Goal: Navigation & Orientation: Find specific page/section

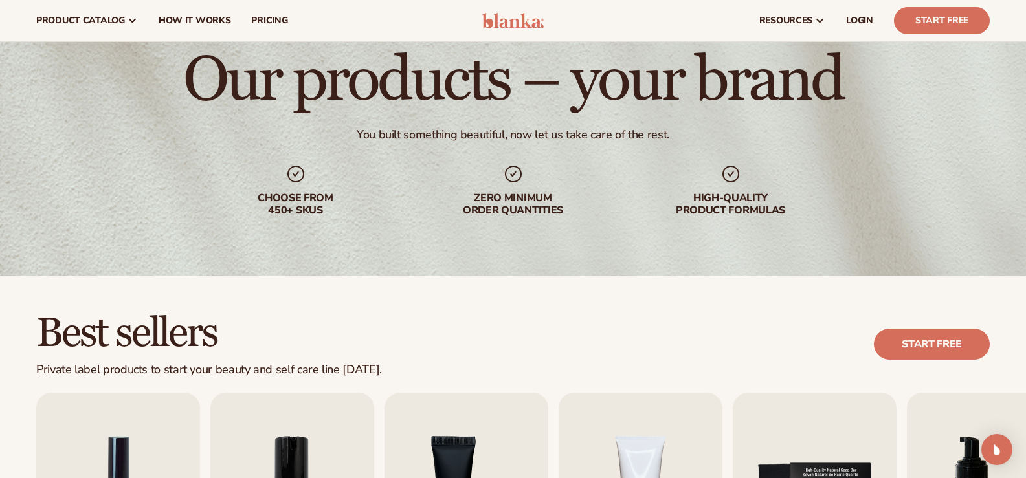
scroll to position [44, 0]
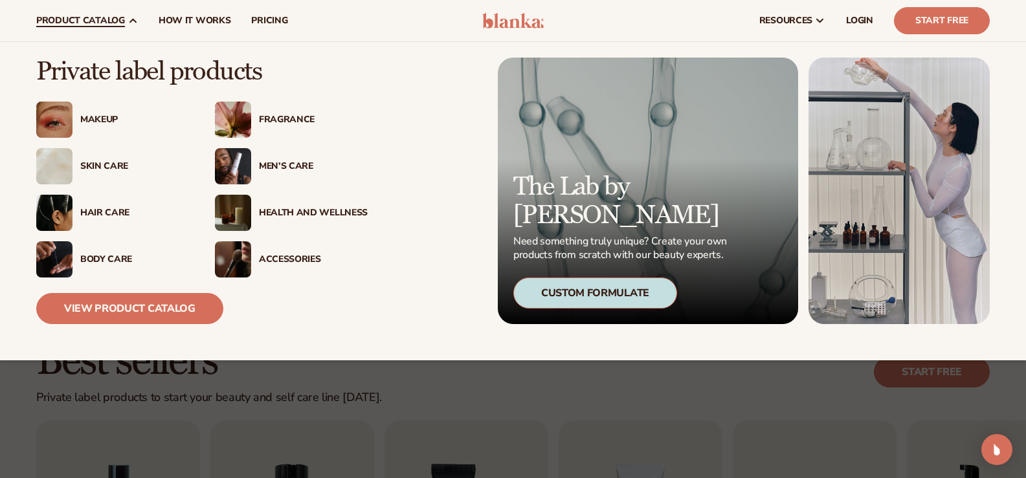
click at [104, 120] on div "Makeup" at bounding box center [134, 120] width 109 height 11
click at [92, 115] on div "Makeup" at bounding box center [134, 120] width 109 height 11
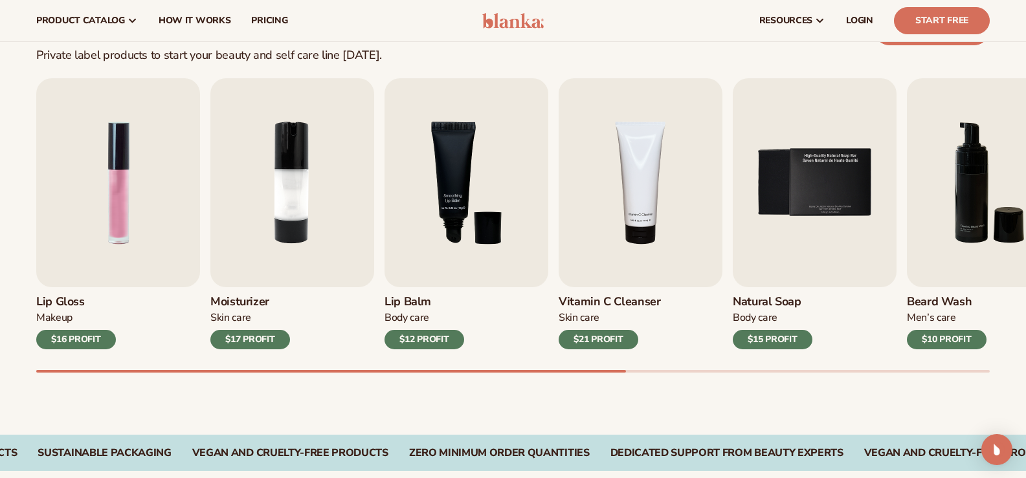
scroll to position [386, 0]
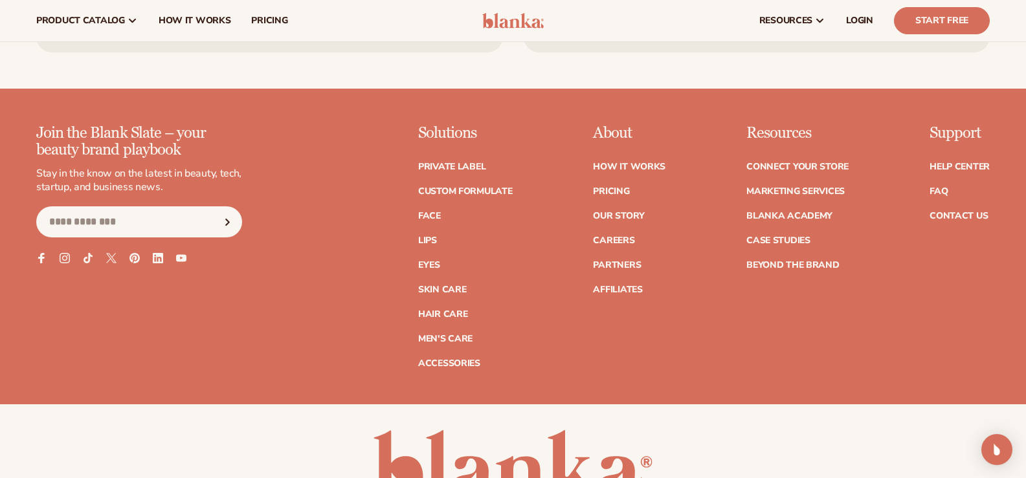
scroll to position [2311, 0]
